Goal: Entertainment & Leisure: Browse casually

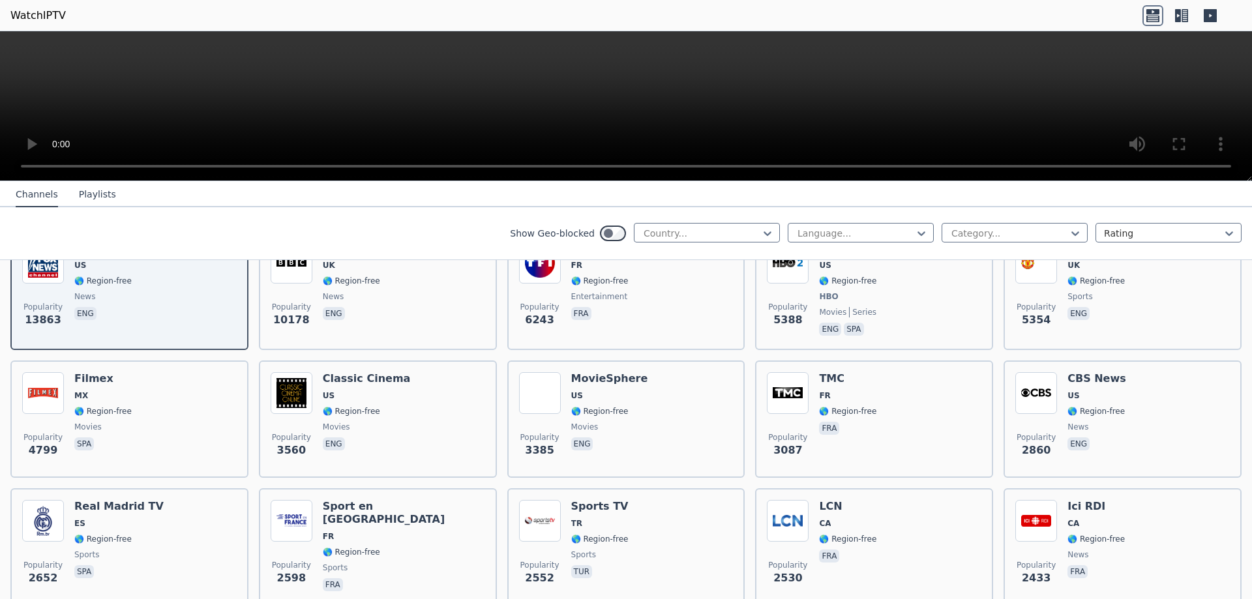
scroll to position [209, 0]
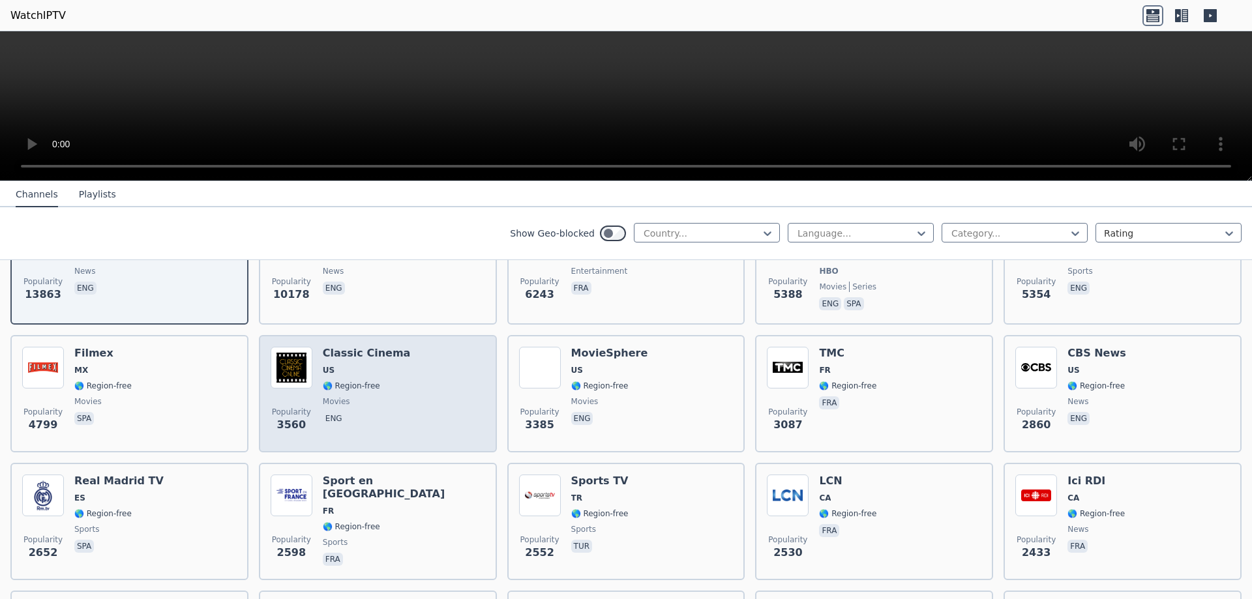
click at [348, 347] on h6 "Classic Cinema" at bounding box center [367, 353] width 88 height 13
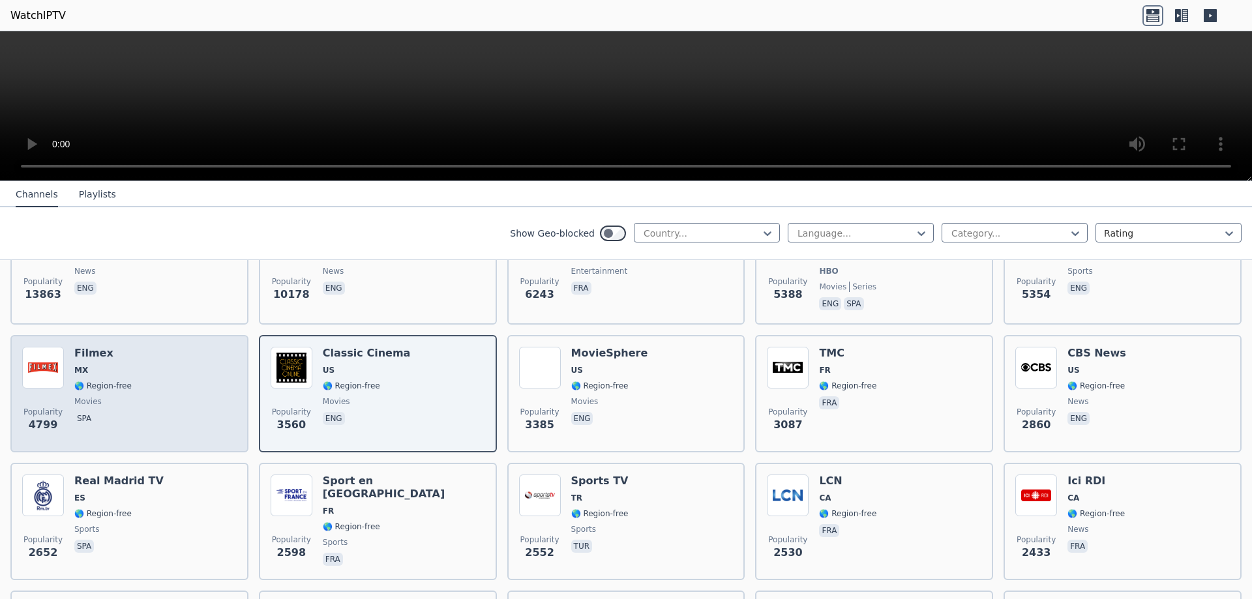
click at [89, 335] on div "Popularity 4799 Filmex MX 🌎 Region-free movies spa" at bounding box center [129, 393] width 238 height 117
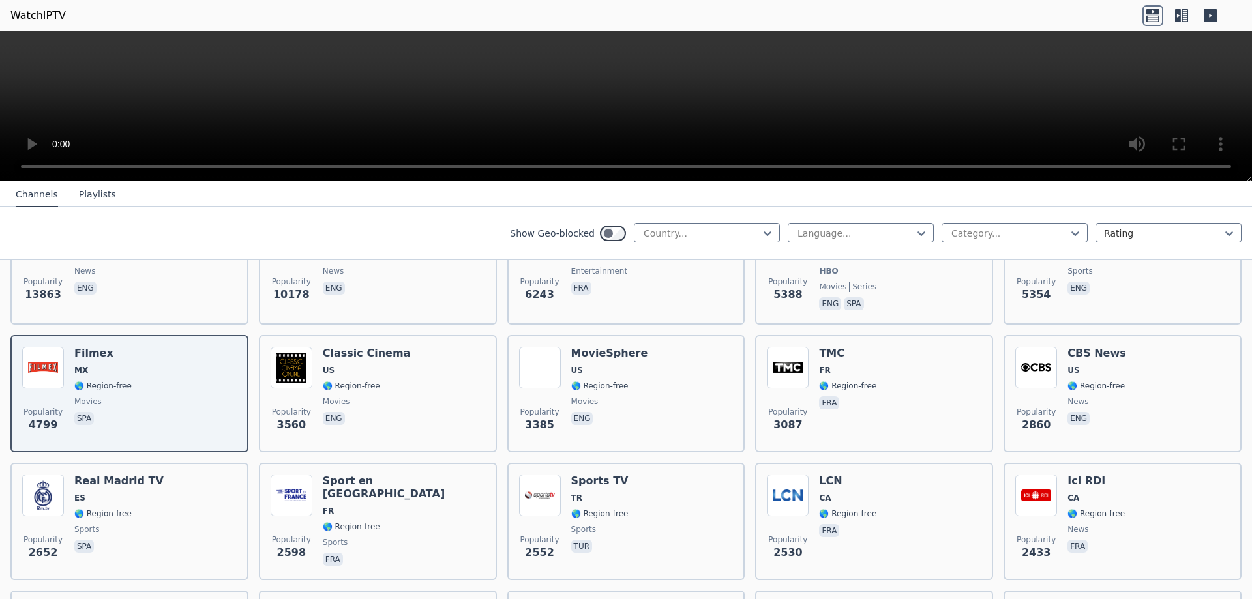
scroll to position [574, 0]
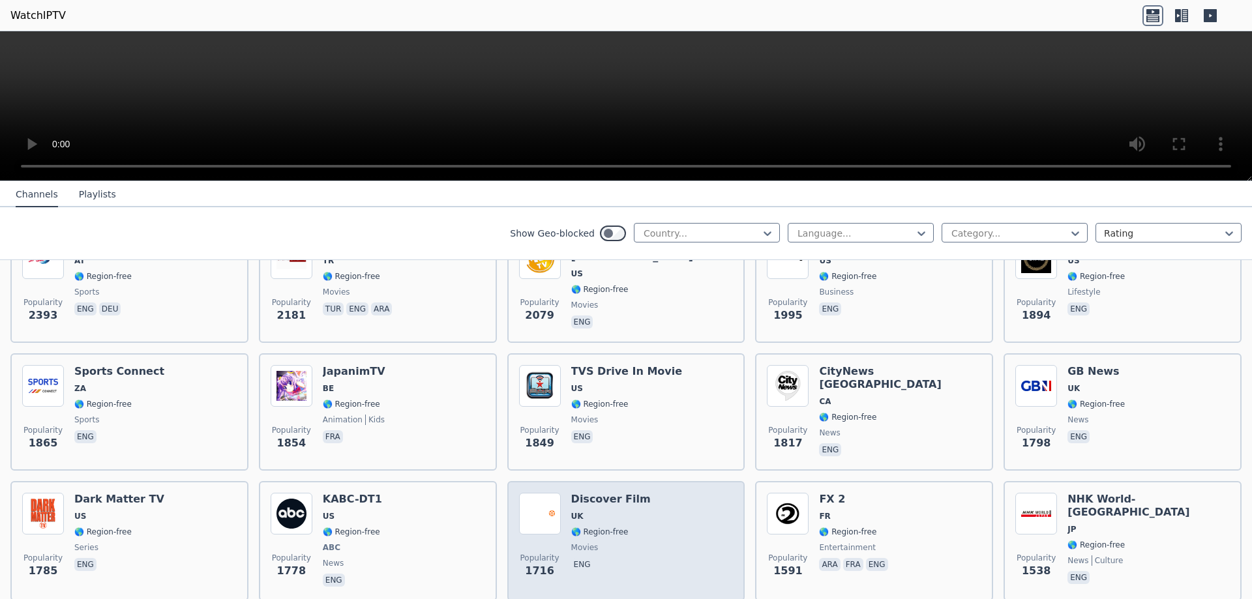
click at [593, 527] on span "🌎 Region-free" at bounding box center [599, 532] width 57 height 10
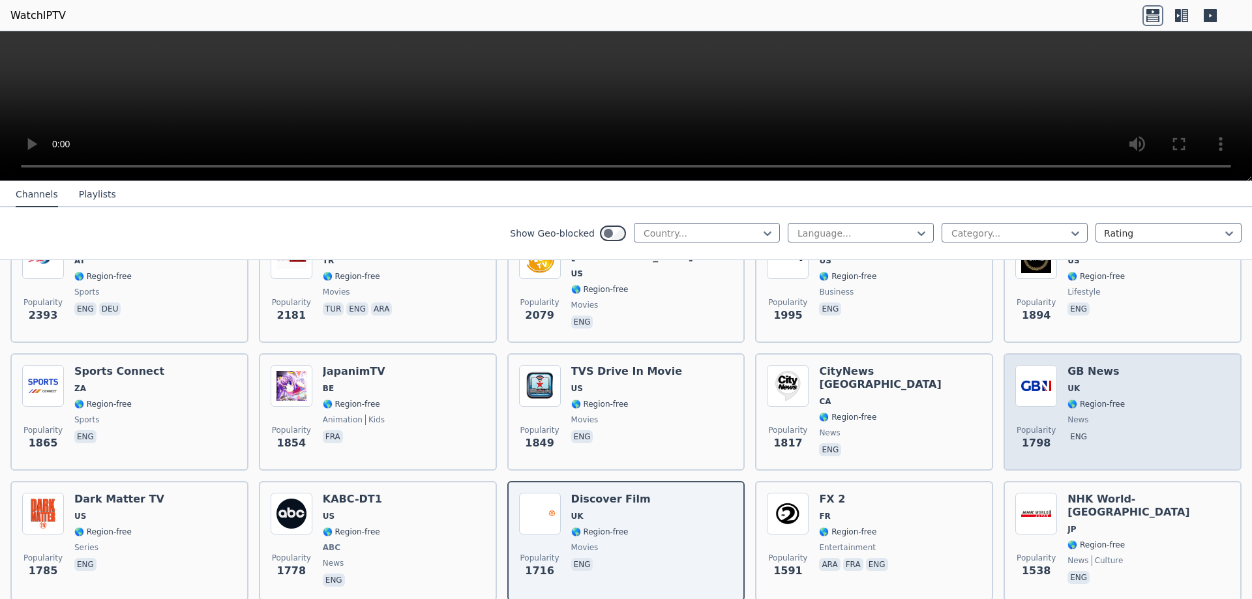
click at [1074, 365] on h6 "GB News" at bounding box center [1095, 371] width 57 height 13
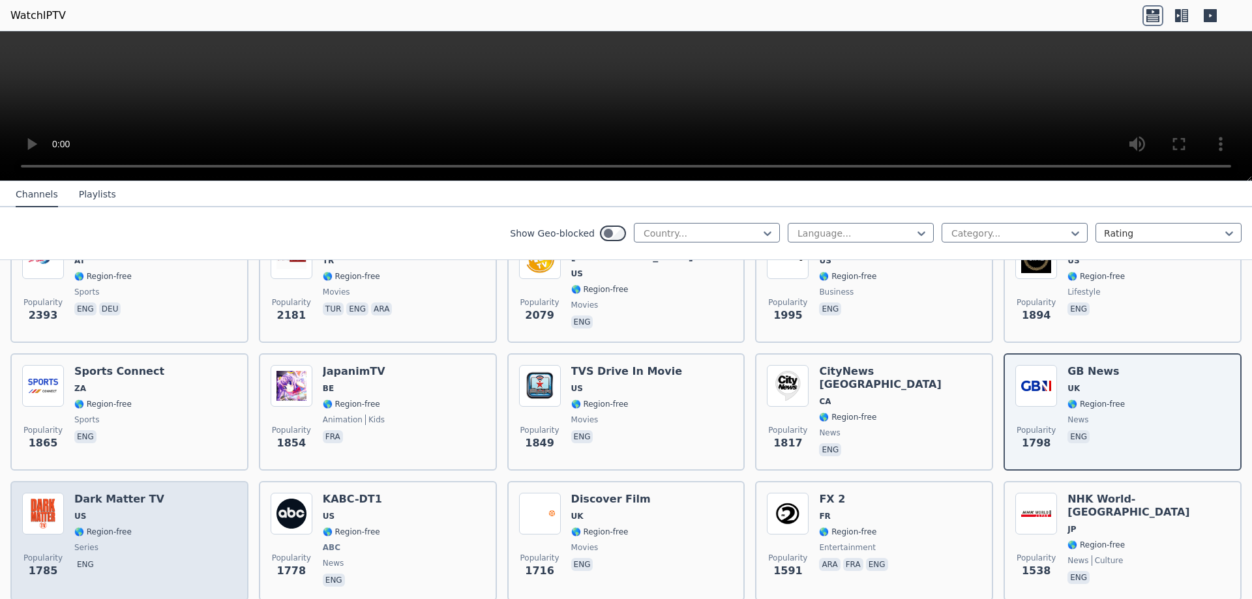
click at [101, 493] on h6 "Dark Matter TV" at bounding box center [119, 499] width 90 height 13
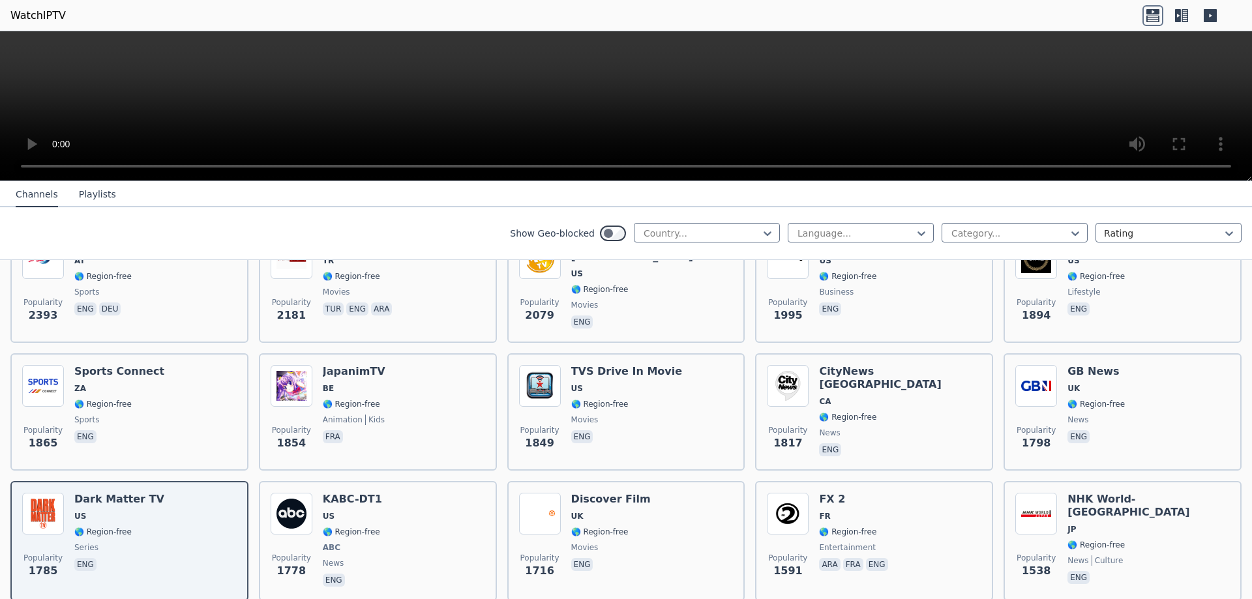
click at [83, 192] on button "Playlists" at bounding box center [97, 195] width 37 height 25
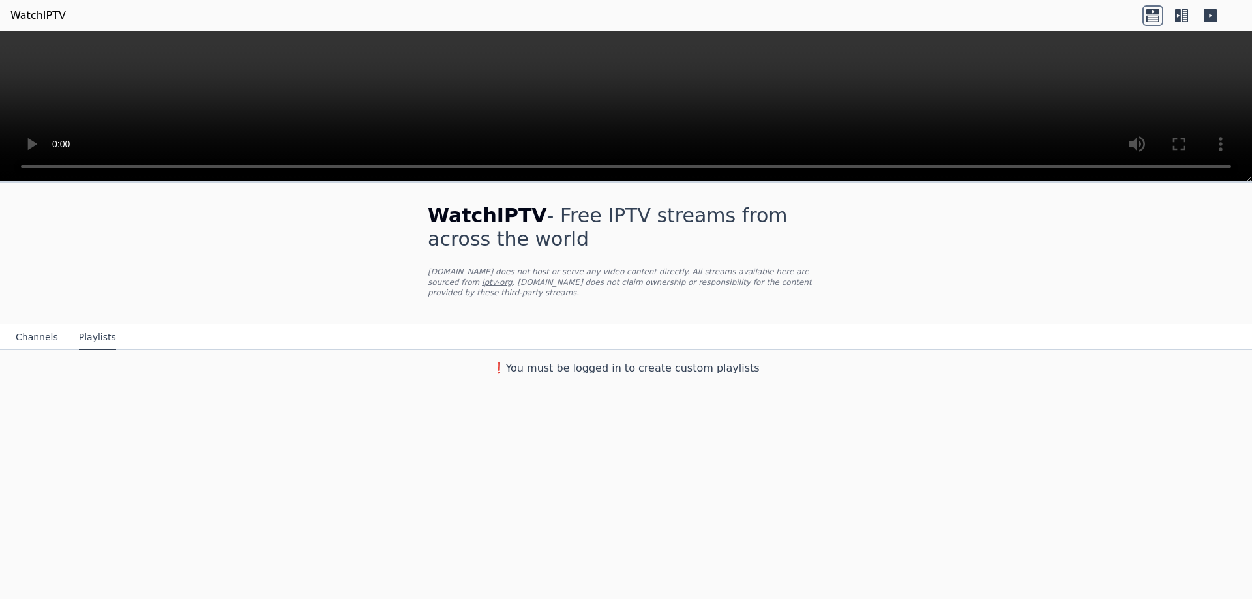
scroll to position [0, 0]
click at [25, 326] on button "Channels" at bounding box center [37, 337] width 42 height 25
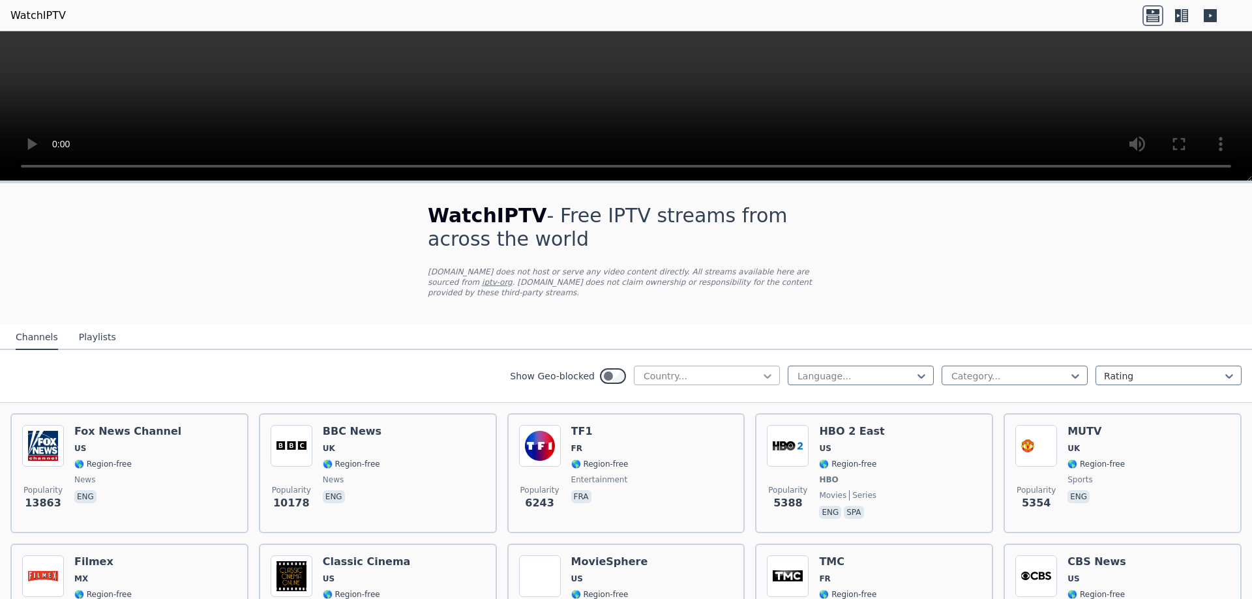
click at [761, 370] on icon at bounding box center [767, 376] width 13 height 13
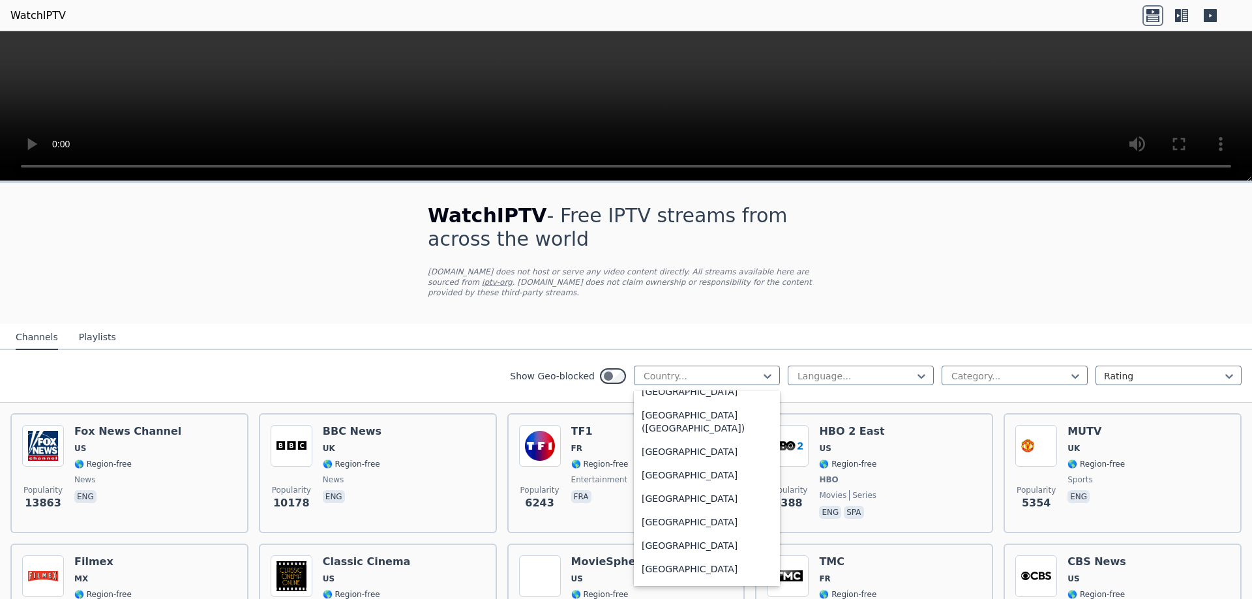
scroll to position [3055, 0]
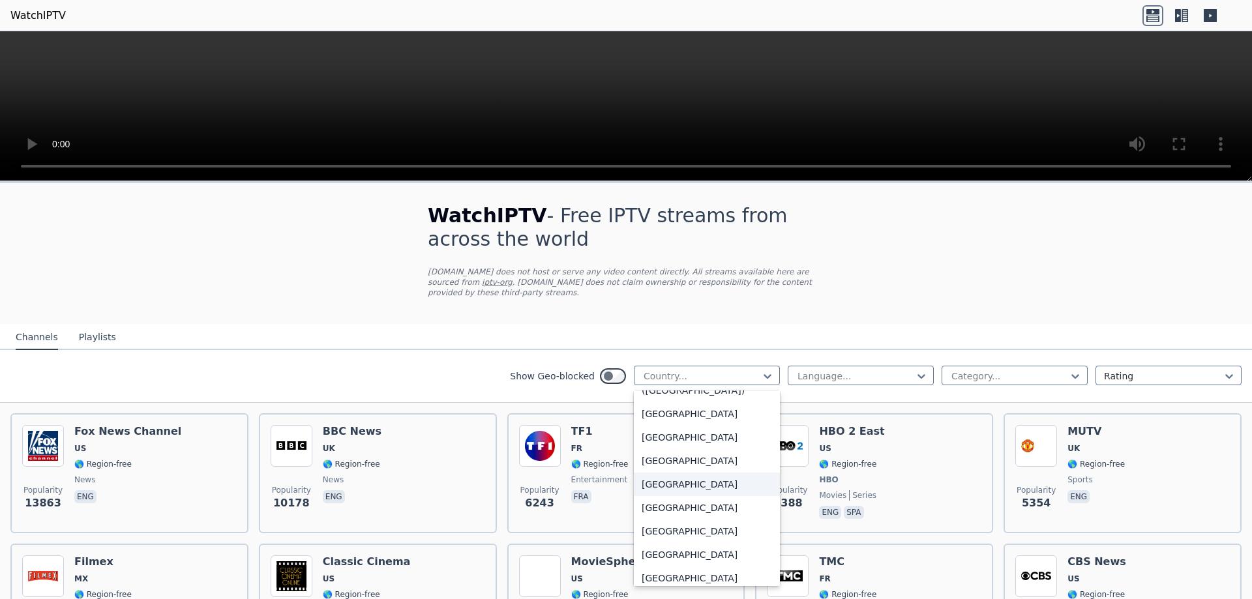
click at [664, 473] on div "[GEOGRAPHIC_DATA]" at bounding box center [707, 484] width 146 height 23
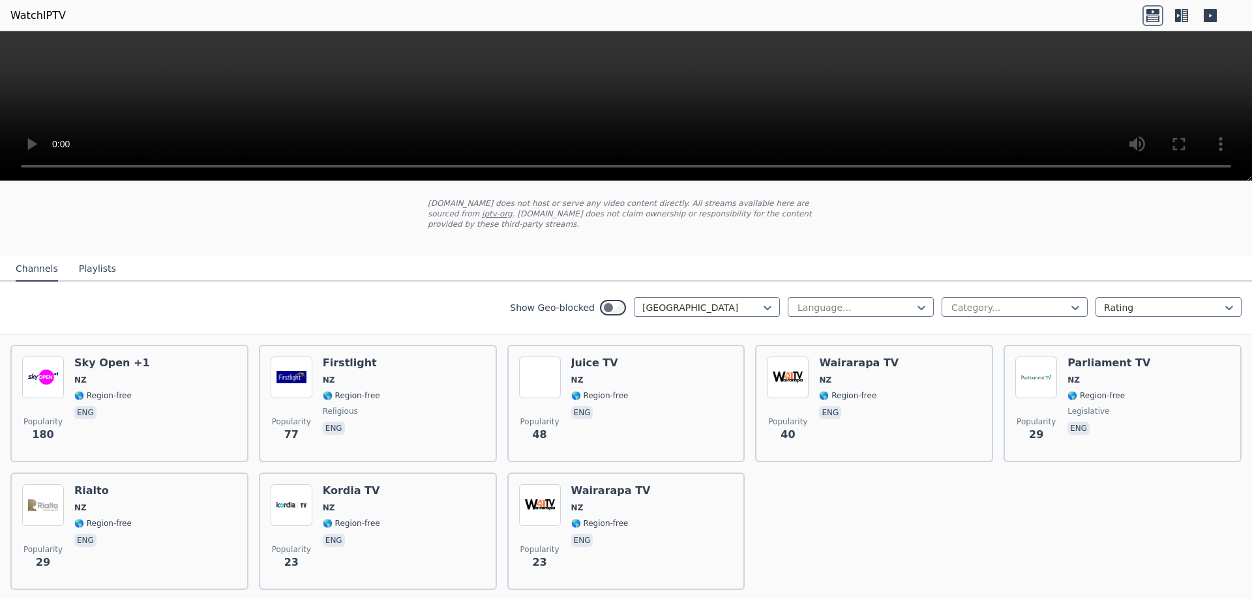
scroll to position [72, 0]
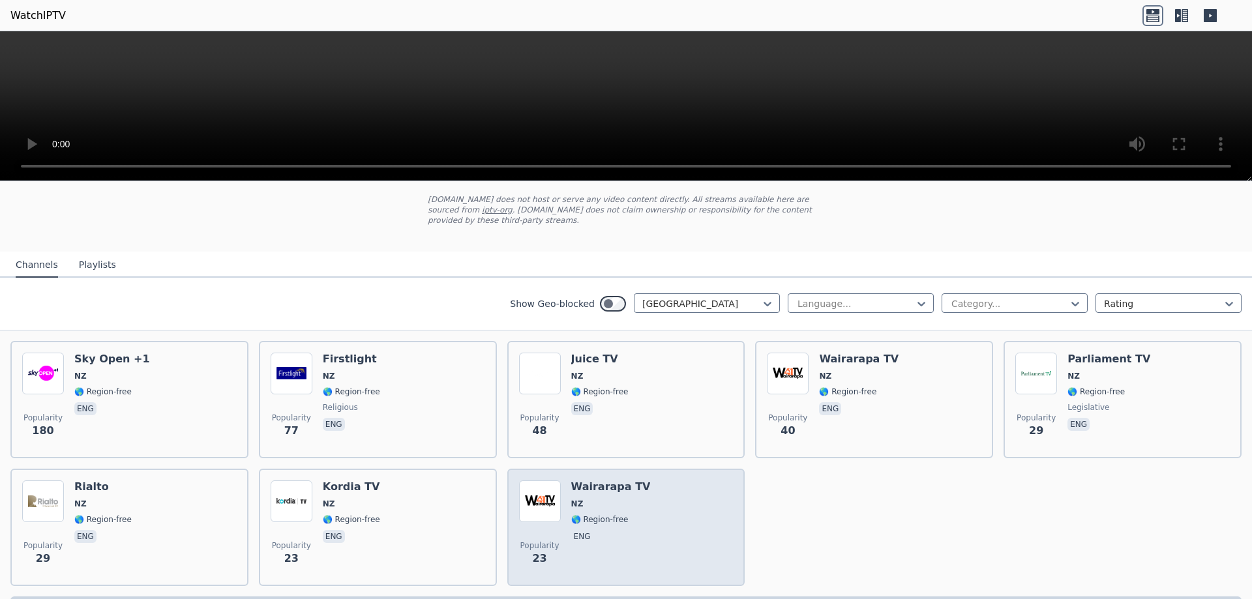
click at [590, 481] on h6 "Wairarapa TV" at bounding box center [611, 487] width 80 height 13
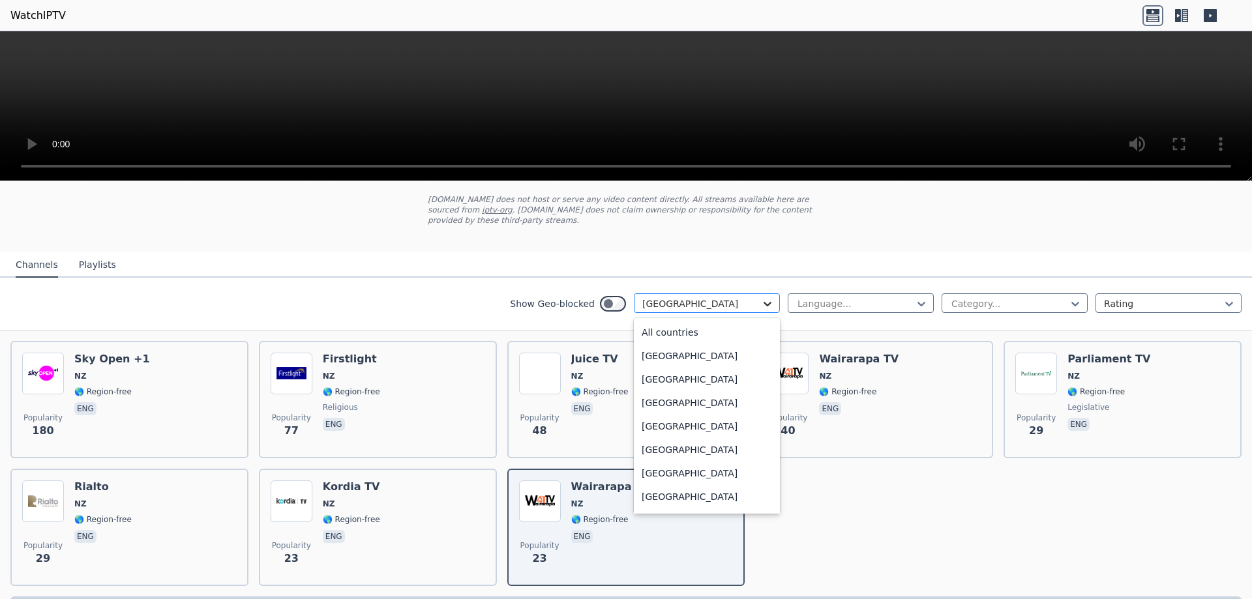
click at [761, 297] on icon at bounding box center [767, 303] width 13 height 13
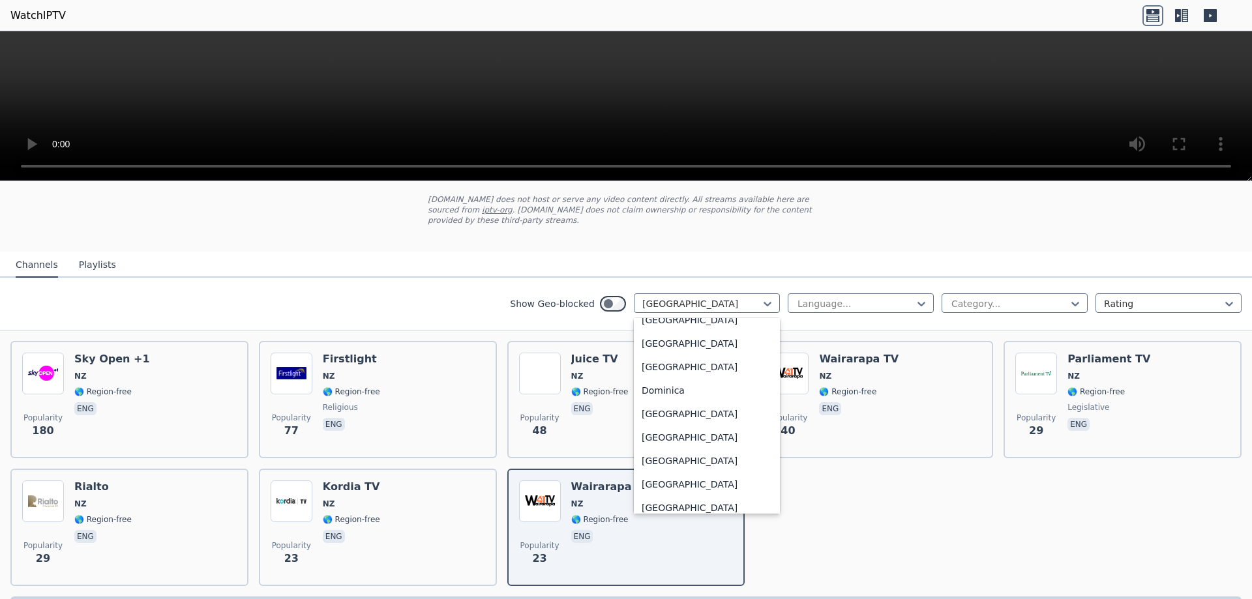
scroll to position [0, 0]
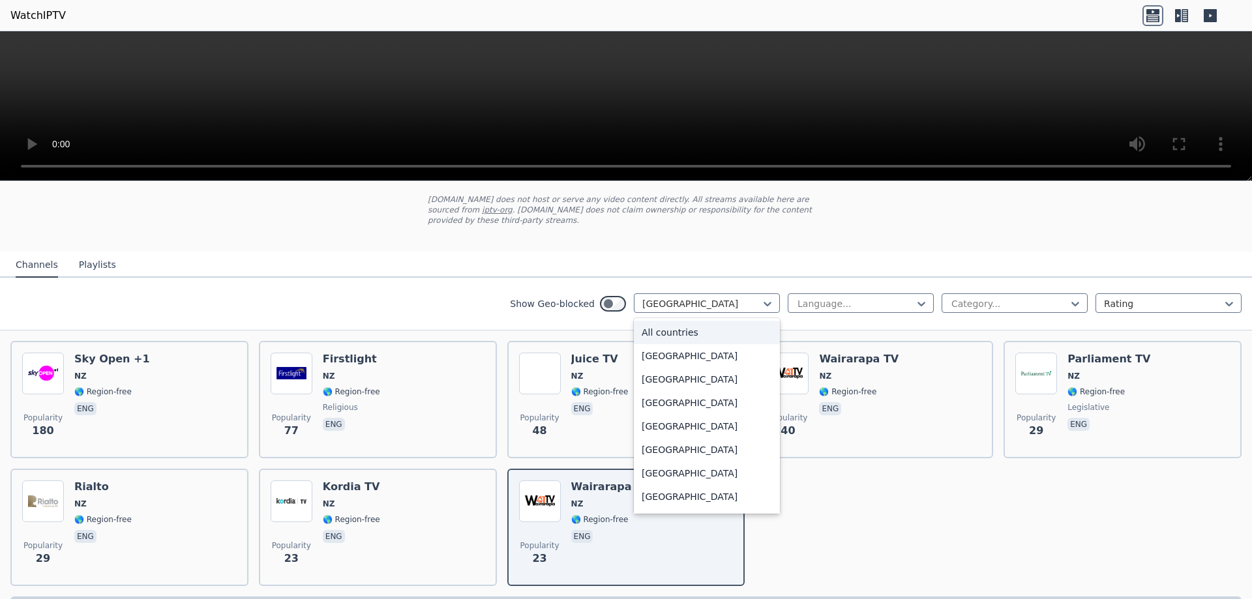
click at [657, 323] on div "All countries" at bounding box center [707, 332] width 146 height 23
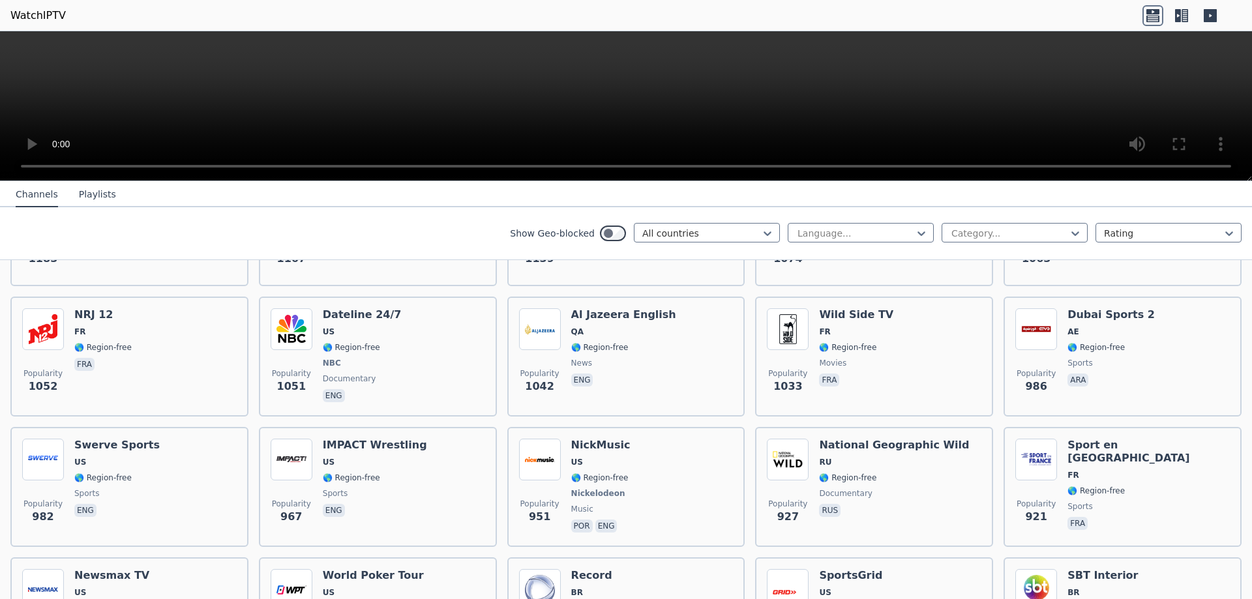
scroll to position [1444, 0]
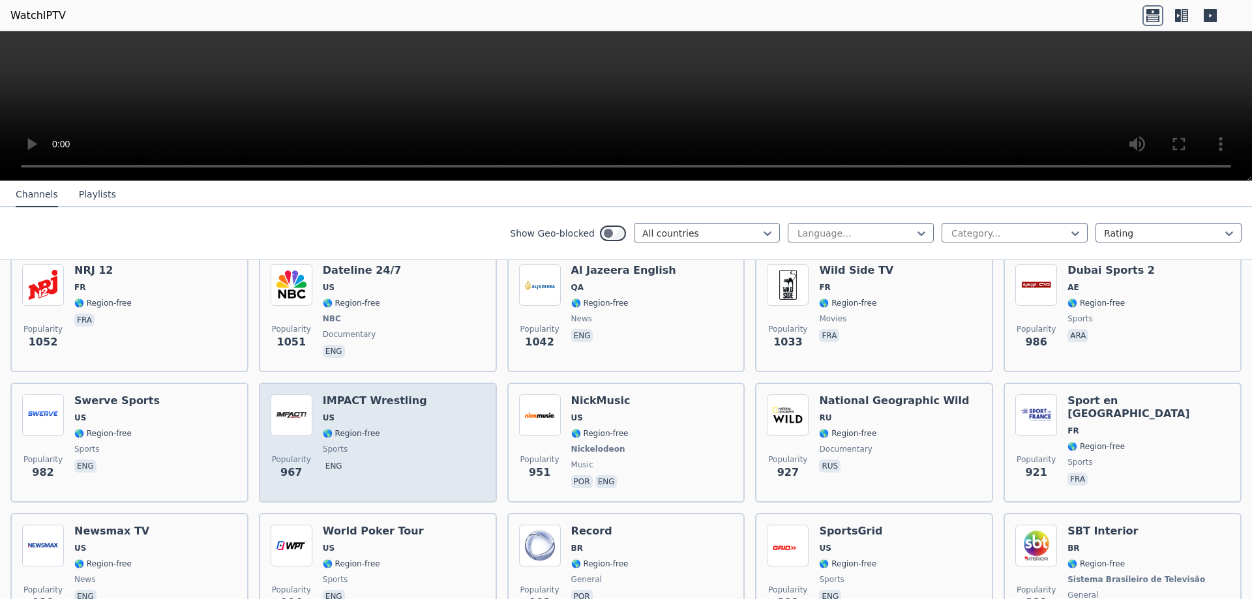
click at [357, 394] on h6 "IMPACT Wrestling" at bounding box center [375, 400] width 104 height 13
